Goal: Complete application form: Complete application form

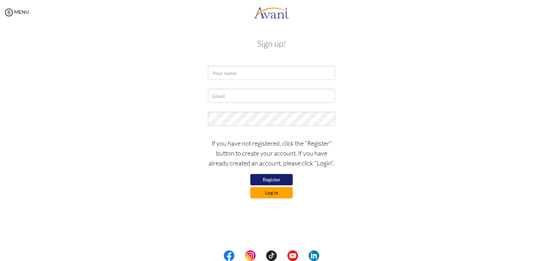
click at [271, 190] on button "Log in" at bounding box center [271, 192] width 42 height 11
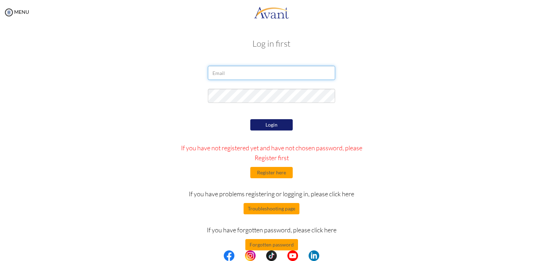
click at [252, 68] on input "email" at bounding box center [271, 73] width 127 height 14
type input "haeungp2001@gmail.com"
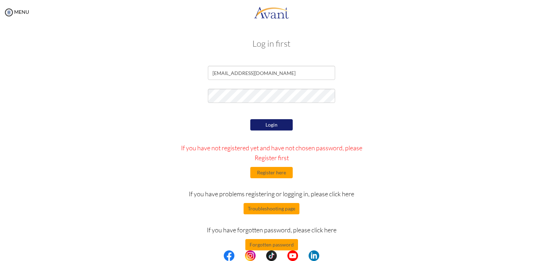
click at [257, 124] on button "Login" at bounding box center [271, 124] width 42 height 11
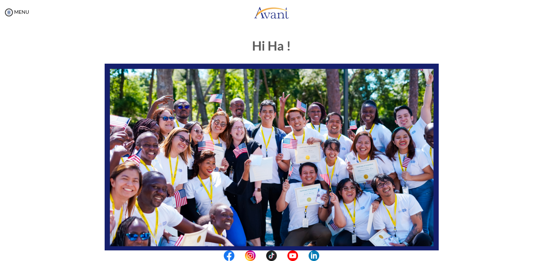
scroll to position [132, 0]
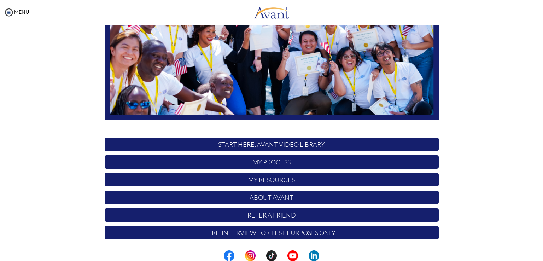
click at [283, 161] on p "My Process" at bounding box center [272, 161] width 334 height 13
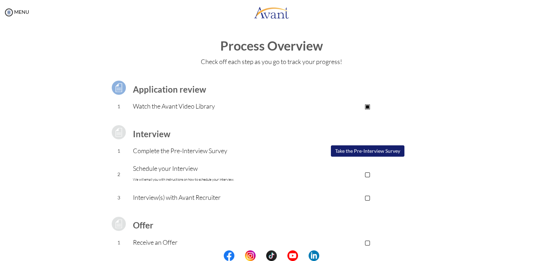
click at [351, 152] on button "Take the Pre-Interview Survey" at bounding box center [368, 150] width 74 height 11
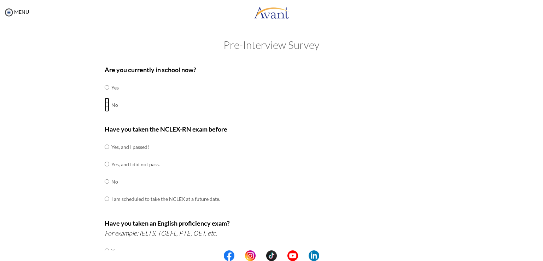
click at [105, 105] on input "radio" at bounding box center [107, 105] width 5 height 14
radio input "true"
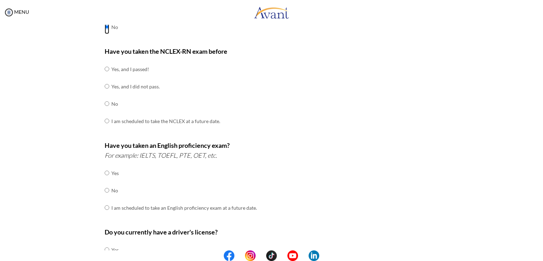
scroll to position [83, 0]
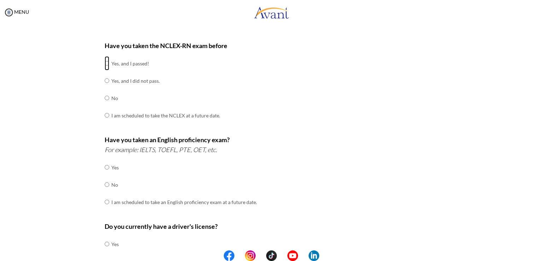
click at [105, 61] on input "radio" at bounding box center [107, 63] width 5 height 14
radio input "true"
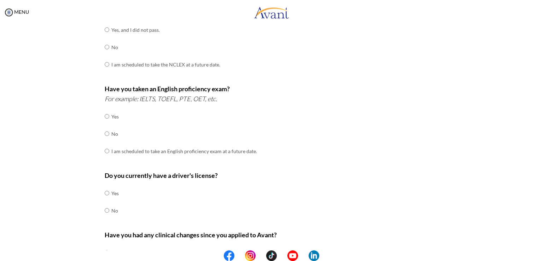
scroll to position [138, 0]
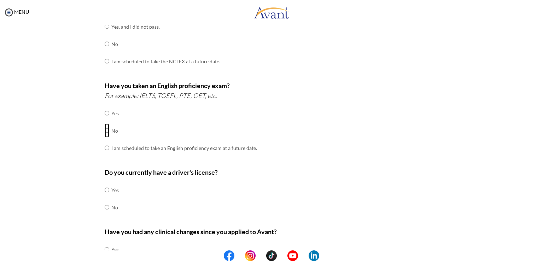
click at [105, 130] on input "radio" at bounding box center [107, 130] width 5 height 14
radio input "true"
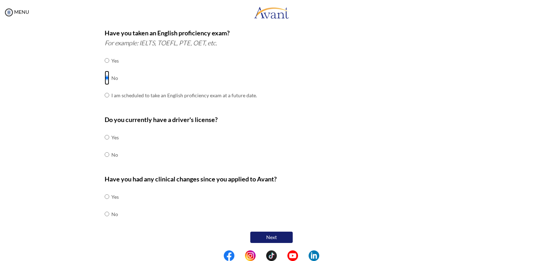
scroll to position [191, 0]
click at [105, 153] on input "radio" at bounding box center [107, 154] width 5 height 14
radio input "true"
click at [105, 213] on input "radio" at bounding box center [107, 213] width 5 height 14
radio input "true"
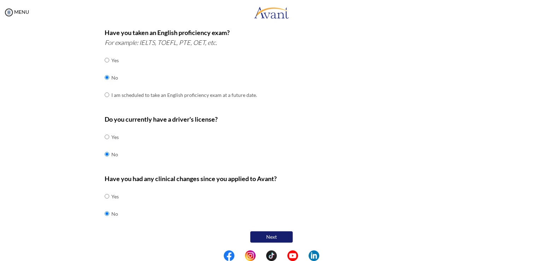
click at [288, 233] on button "Next" at bounding box center [271, 236] width 42 height 11
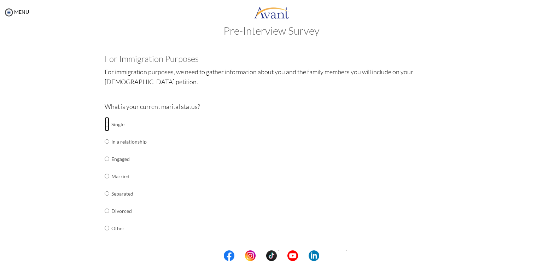
click at [105, 124] on input "radio" at bounding box center [107, 124] width 5 height 14
radio input "true"
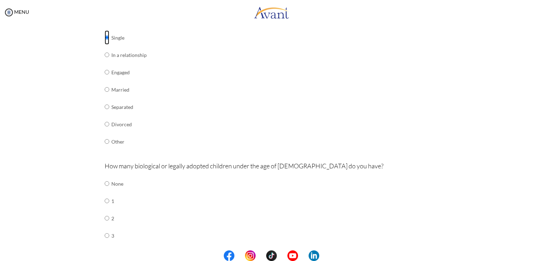
scroll to position [121, 0]
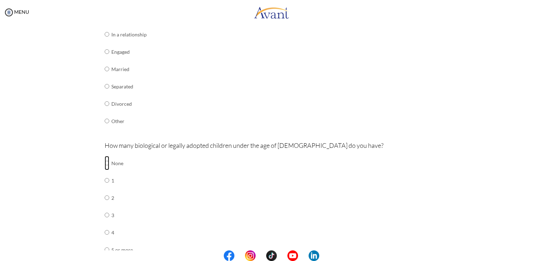
click at [105, 165] on input "radio" at bounding box center [107, 163] width 5 height 14
radio input "true"
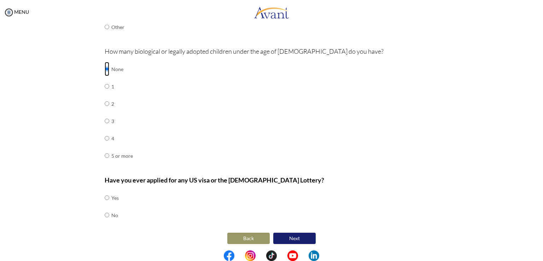
scroll to position [217, 0]
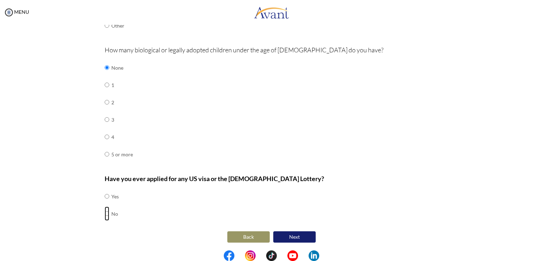
click at [106, 213] on input "radio" at bounding box center [107, 213] width 5 height 14
radio input "true"
click at [299, 239] on button "Next" at bounding box center [294, 236] width 42 height 11
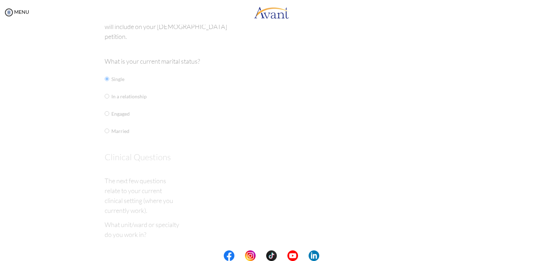
scroll to position [14, 0]
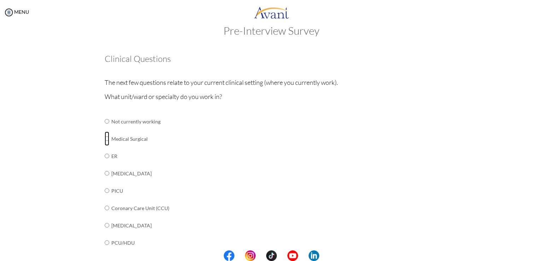
click at [105, 140] on input "radio" at bounding box center [107, 139] width 5 height 14
radio input "true"
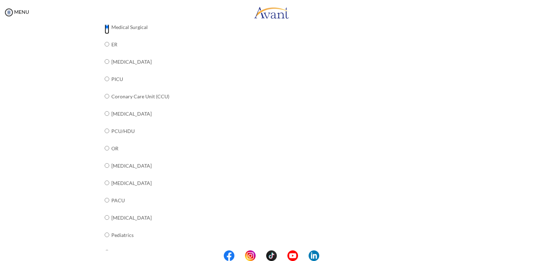
scroll to position [251, 0]
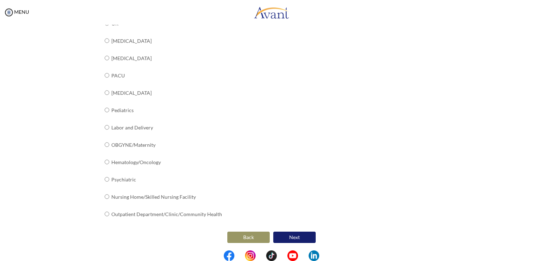
click at [274, 236] on button "Next" at bounding box center [294, 237] width 42 height 11
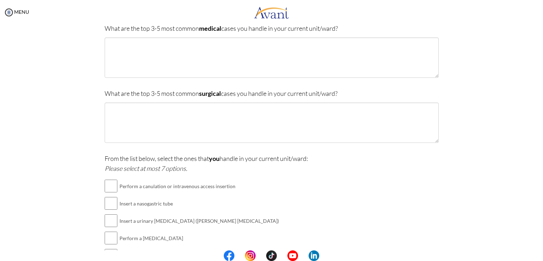
scroll to position [0, 0]
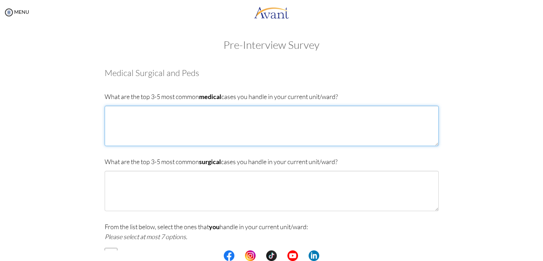
click at [139, 123] on textarea at bounding box center [272, 126] width 334 height 40
click at [112, 112] on textarea "1. [MEDICAL_DATA] 2." at bounding box center [272, 126] width 334 height 40
click at [122, 122] on textarea "1. [MEDICAL_DATA] 2." at bounding box center [272, 126] width 334 height 40
type textarea "1. [MEDICAL_DATA] 2. Infection 3. [MEDICAL_DATA] 4. [MEDICAL_DATA] 5. [MEDICAL_…"
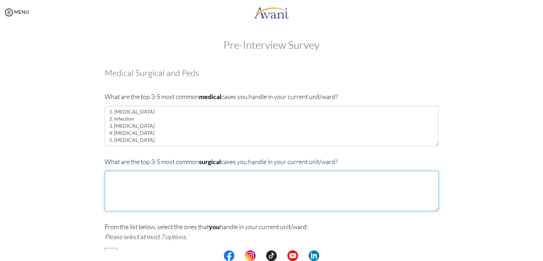
click at [165, 177] on textarea at bounding box center [272, 191] width 334 height 40
click at [148, 176] on textarea "1." at bounding box center [272, 191] width 334 height 40
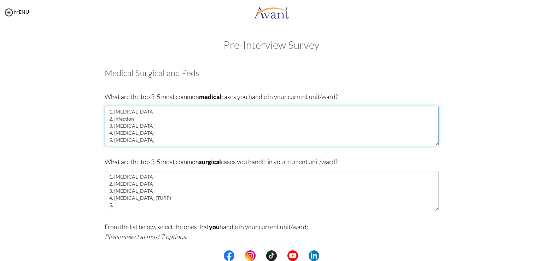
click at [148, 139] on textarea "1. [MEDICAL_DATA] 2. Infection 3. [MEDICAL_DATA] 4. [MEDICAL_DATA] 5. [MEDICAL_…" at bounding box center [272, 126] width 334 height 40
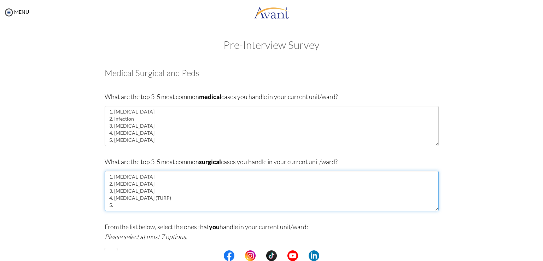
click at [144, 201] on textarea "1. [MEDICAL_DATA] 2. [MEDICAL_DATA] 3. [MEDICAL_DATA] 4. [MEDICAL_DATA] (TURP) …" at bounding box center [272, 191] width 334 height 40
click at [153, 204] on textarea "1. [MEDICAL_DATA] 2. [MEDICAL_DATA] 3. [MEDICAL_DATA] 4. [MEDICAL_DATA] (TURP) …" at bounding box center [272, 191] width 334 height 40
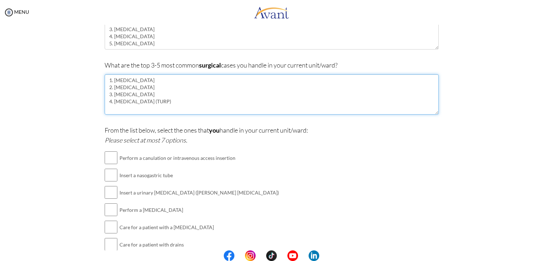
scroll to position [162, 0]
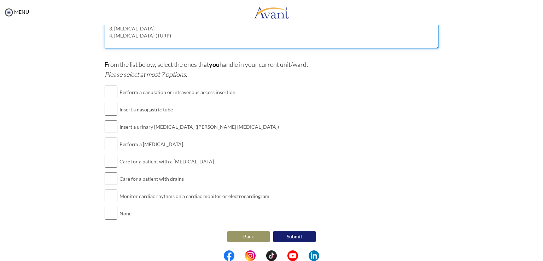
type textarea "1. [MEDICAL_DATA] 2. [MEDICAL_DATA] 3. [MEDICAL_DATA] 4. [MEDICAL_DATA] (TURP)"
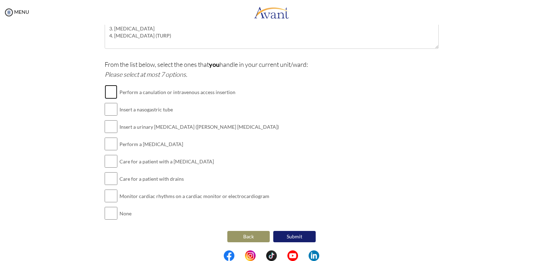
click at [105, 93] on input "checkbox" at bounding box center [111, 92] width 13 height 14
checkbox input "true"
click at [106, 109] on input "checkbox" at bounding box center [111, 109] width 13 height 14
checkbox input "true"
click at [106, 126] on input "checkbox" at bounding box center [111, 126] width 13 height 14
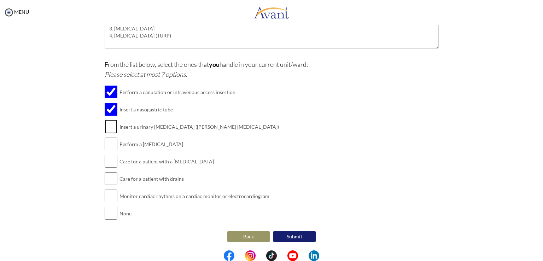
checkbox input "true"
click at [105, 145] on input "checkbox" at bounding box center [111, 144] width 13 height 14
checkbox input "true"
click at [108, 177] on input "checkbox" at bounding box center [111, 178] width 13 height 14
checkbox input "true"
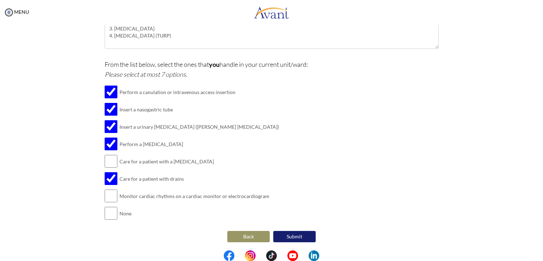
click at [292, 231] on button "Submit" at bounding box center [294, 236] width 42 height 11
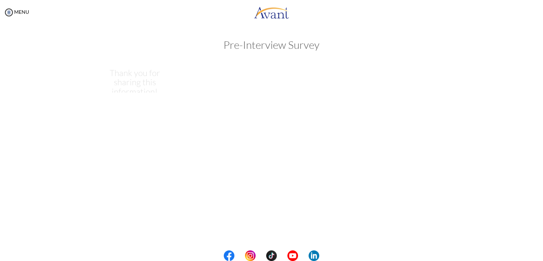
scroll to position [0, 0]
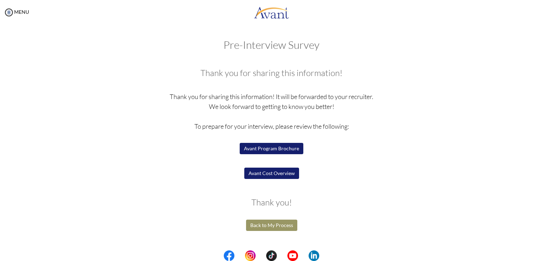
click at [286, 221] on button "Back to My Process" at bounding box center [271, 225] width 51 height 11
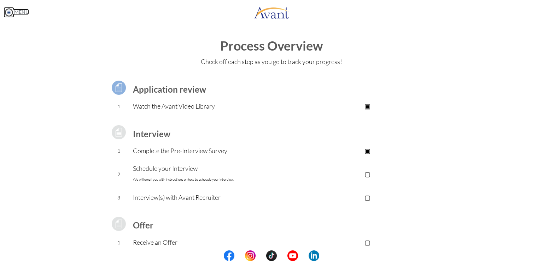
click at [10, 12] on img at bounding box center [9, 12] width 11 height 11
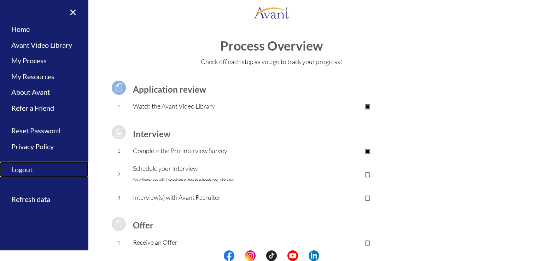
click at [33, 165] on link "Logout" at bounding box center [44, 170] width 88 height 16
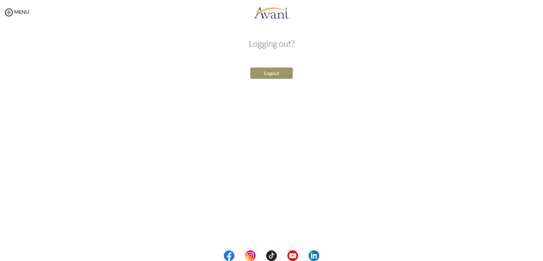
click at [276, 76] on button "Logout" at bounding box center [271, 73] width 42 height 11
